Goal: Navigation & Orientation: Find specific page/section

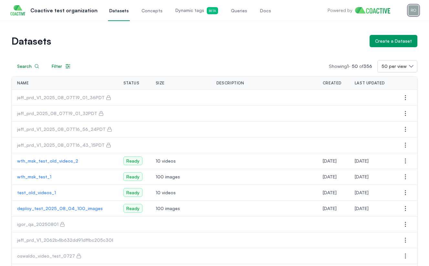
click at [416, 10] on img "button" at bounding box center [413, 10] width 10 height 10
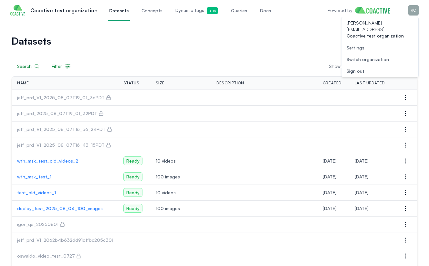
click at [357, 56] on div "Switch organization" at bounding box center [367, 59] width 42 height 6
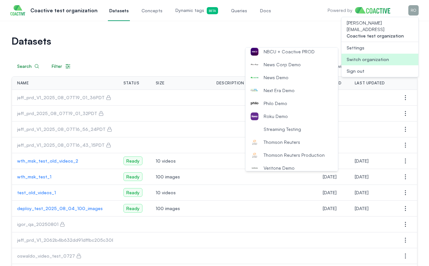
scroll to position [212, 0]
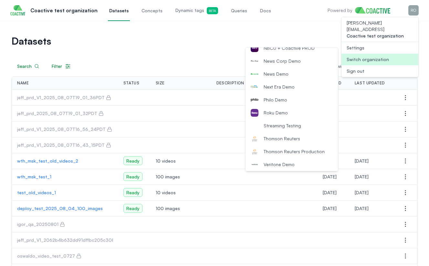
click at [290, 151] on span "Thomson Reuters Production" at bounding box center [293, 151] width 61 height 6
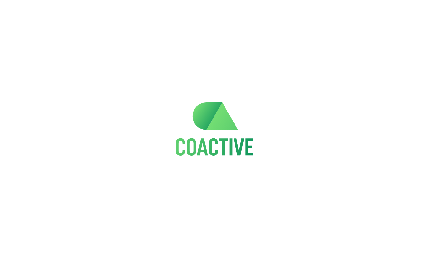
click at [270, 148] on div at bounding box center [214, 122] width 429 height 245
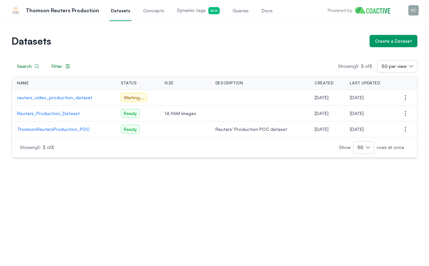
click at [49, 96] on p "reuters_video_production_dataset" at bounding box center [63, 97] width 93 height 6
